Goal: Task Accomplishment & Management: Manage account settings

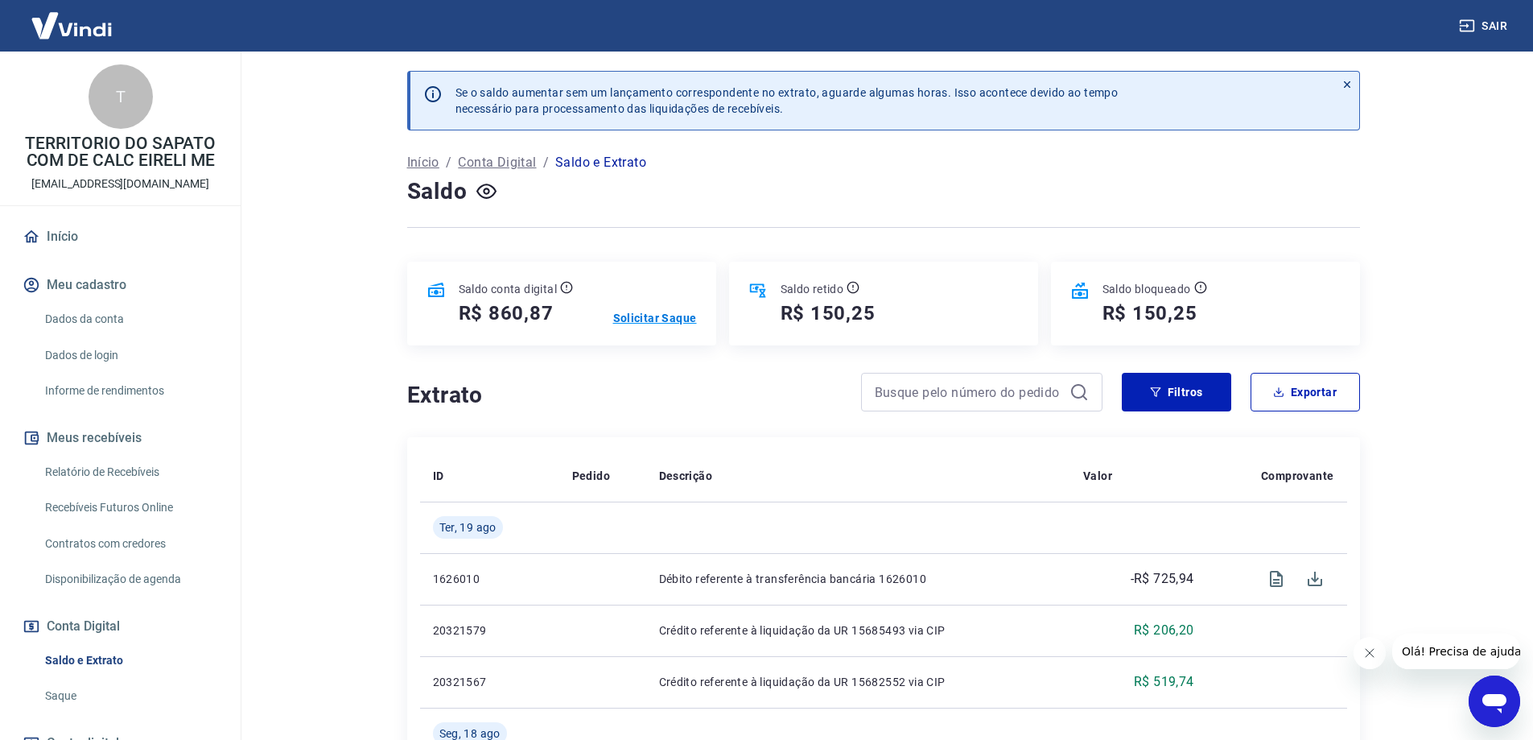
click at [654, 316] on p "Solicitar Saque" at bounding box center [655, 318] width 84 height 16
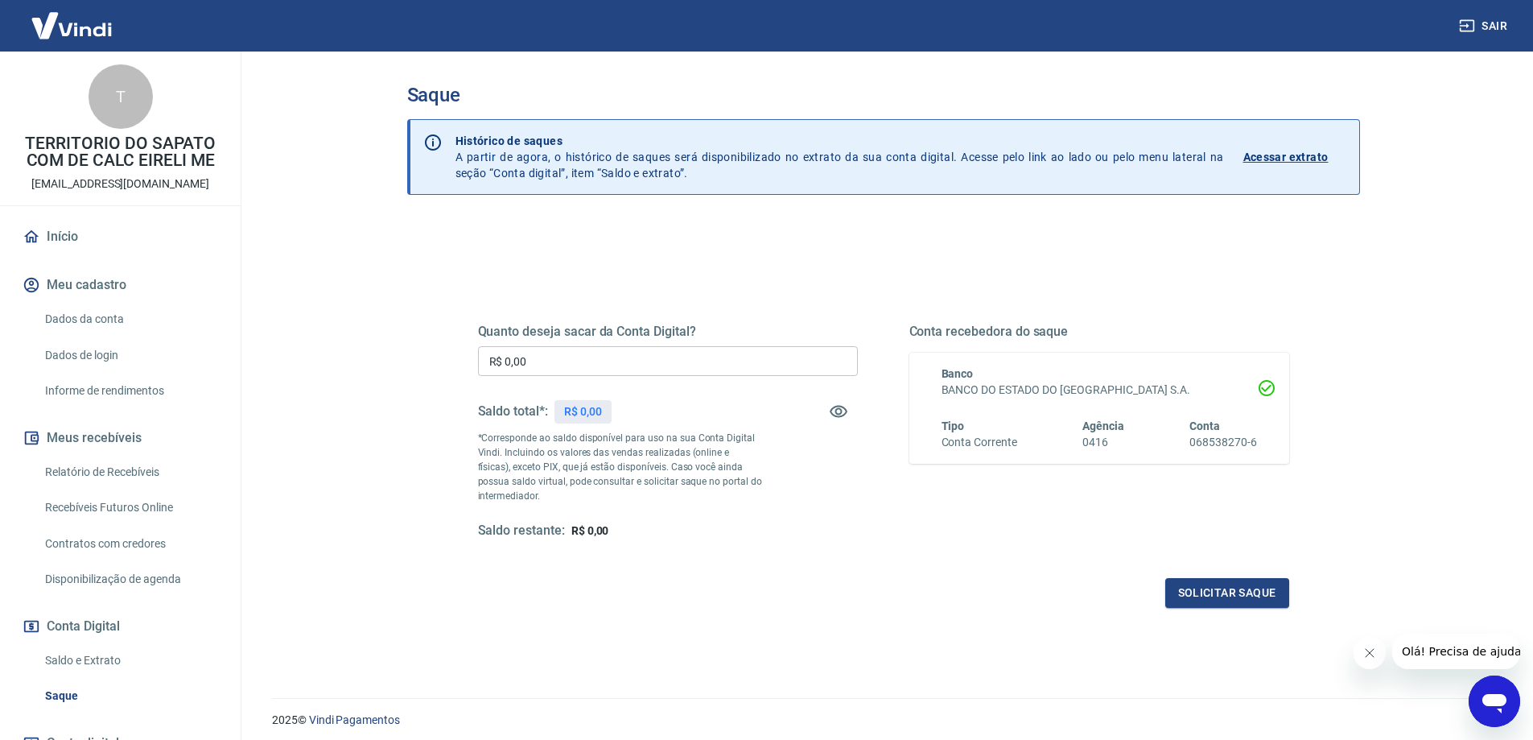
click at [651, 341] on div "Quanto deseja sacar da Conta Digital? R$ 0,00 ​ Saldo total*: R$ 0,00 *Correspo…" at bounding box center [668, 432] width 380 height 216
click at [650, 356] on input "R$ 0,00" at bounding box center [668, 361] width 380 height 30
type input "R$ 860,87"
click at [1199, 596] on button "Solicitar saque" at bounding box center [1228, 593] width 124 height 30
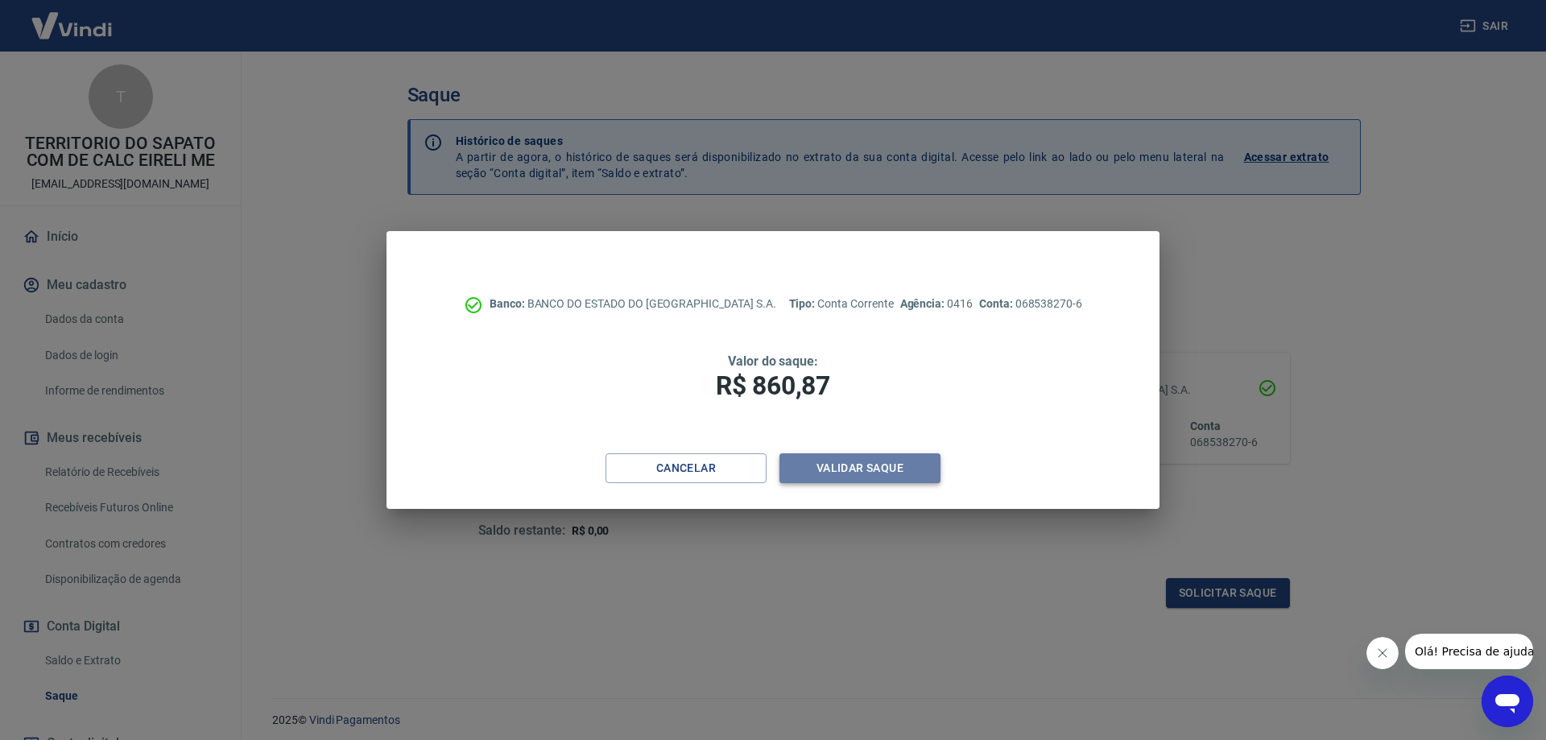
click at [844, 469] on button "Validar saque" at bounding box center [859, 468] width 161 height 30
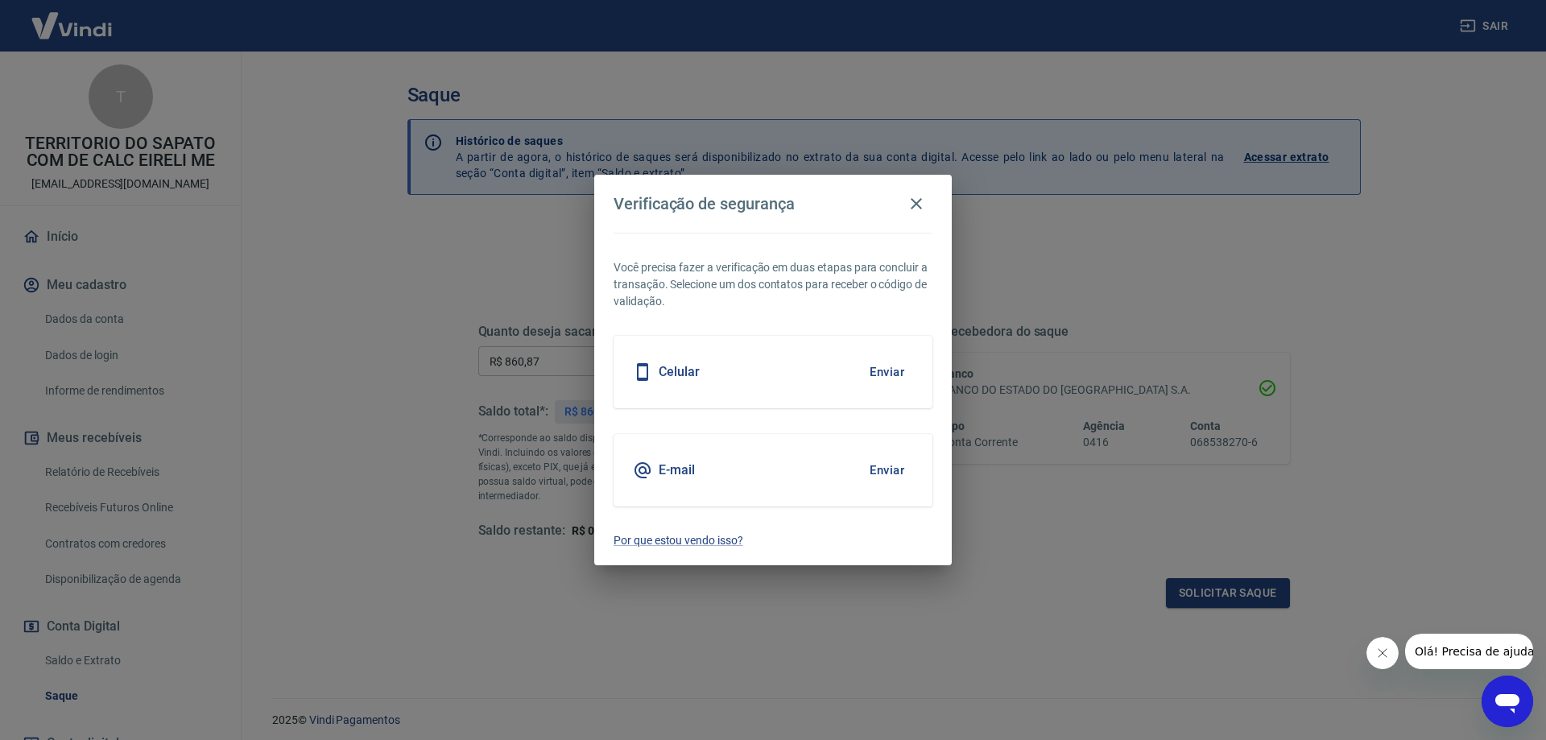
click at [889, 372] on button "Enviar" at bounding box center [887, 372] width 52 height 34
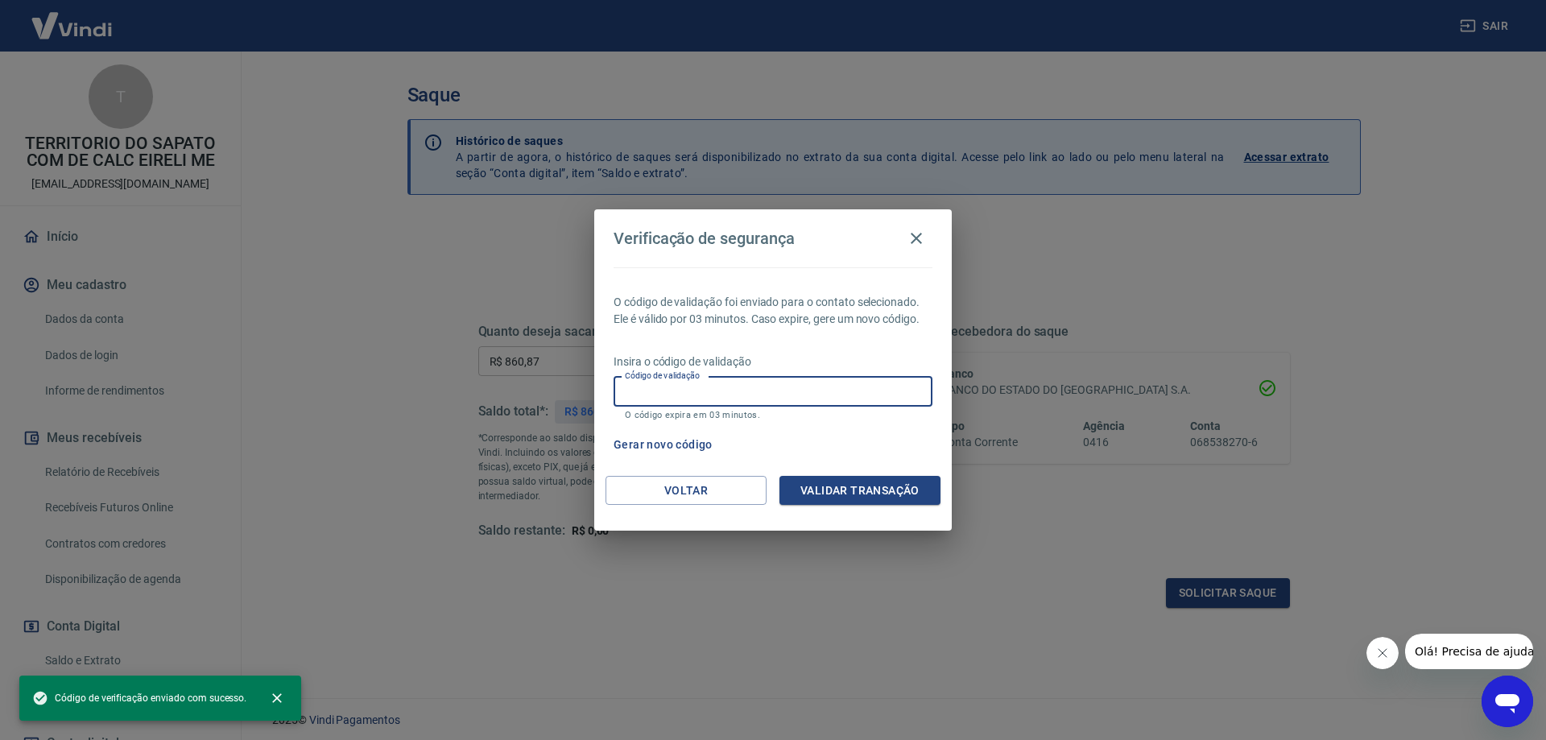
click at [711, 382] on input "Código de validação" at bounding box center [772, 392] width 319 height 30
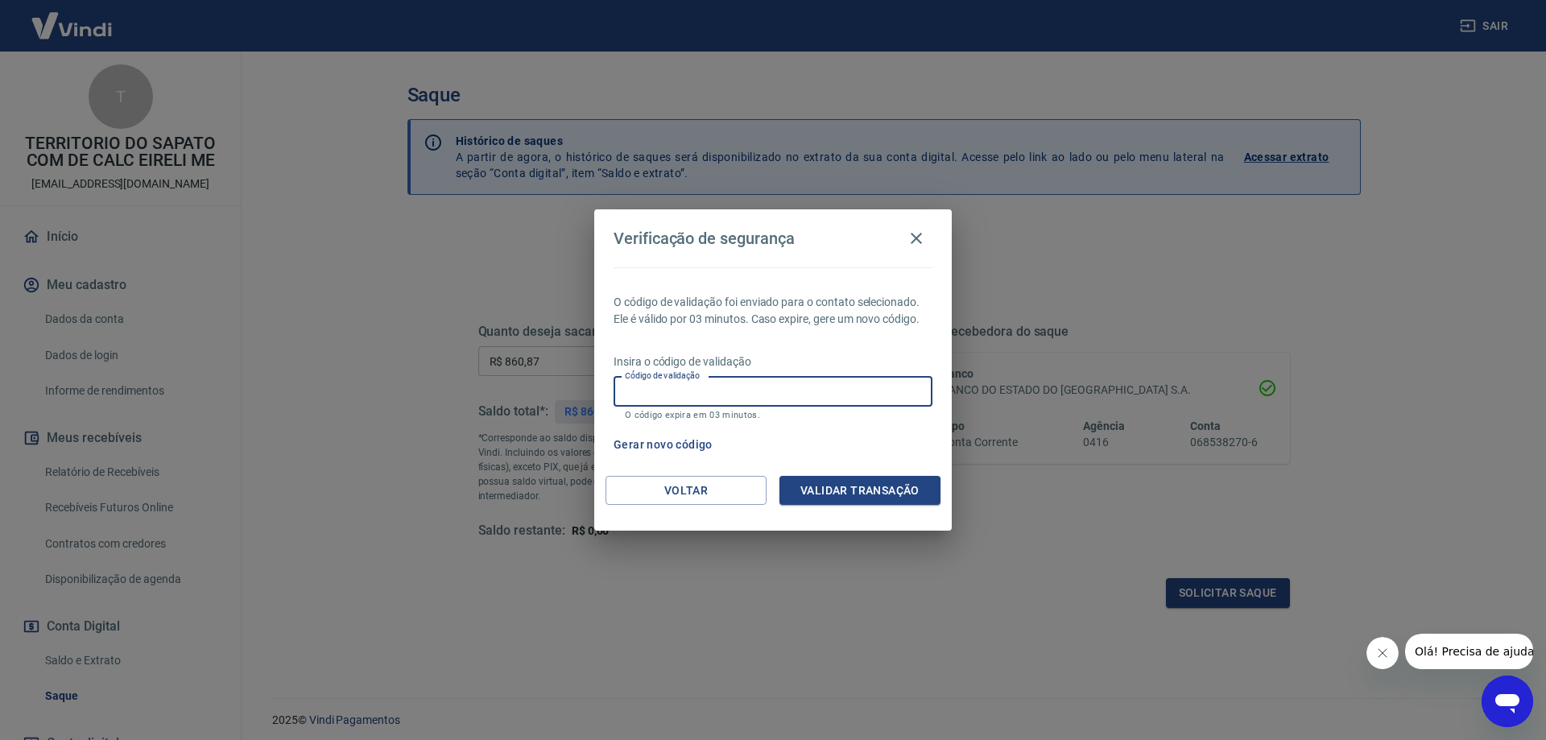
click at [711, 379] on input "Código de validação" at bounding box center [772, 392] width 319 height 30
type input "147452"
click at [833, 481] on button "Validar transação" at bounding box center [859, 491] width 161 height 30
